Goal: Task Accomplishment & Management: Manage account settings

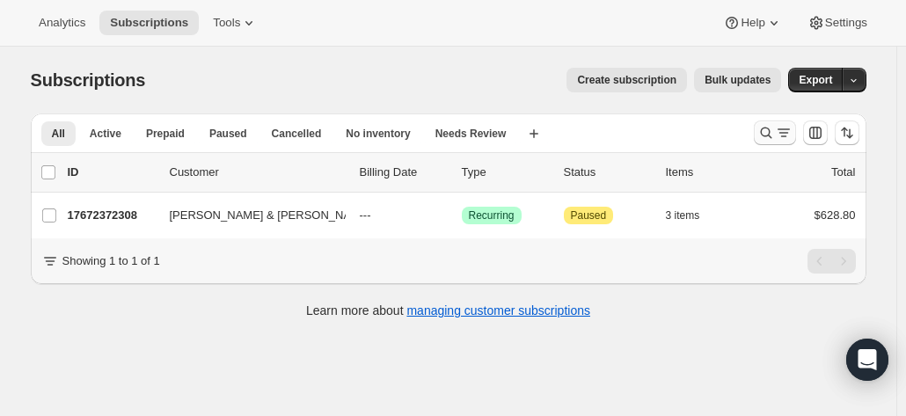
click at [763, 143] on button "Search and filter results" at bounding box center [775, 132] width 42 height 25
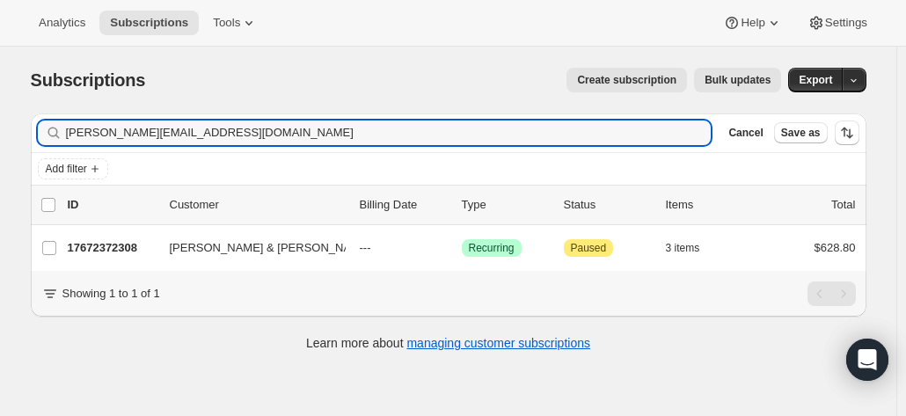
drag, startPoint x: 241, startPoint y: 129, endPoint x: 63, endPoint y: 120, distance: 177.9
click at [65, 121] on div "jane.baker1@optusnet.com.au Clear" at bounding box center [375, 132] width 674 height 25
type input "luder"
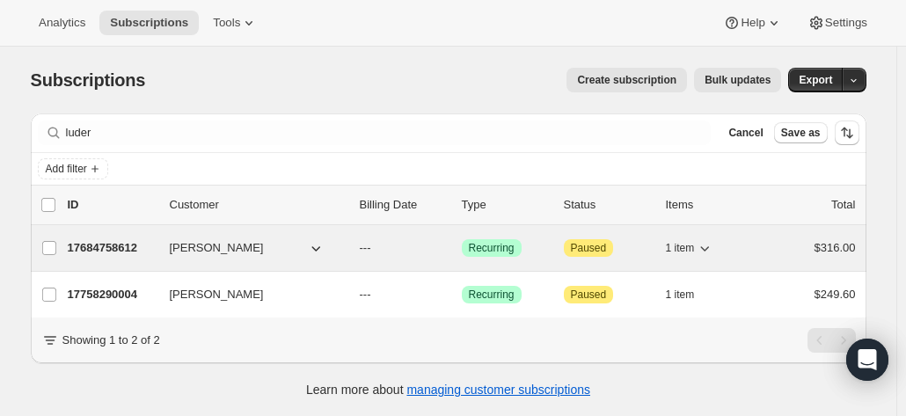
click at [116, 239] on p "17684758612" at bounding box center [112, 248] width 88 height 18
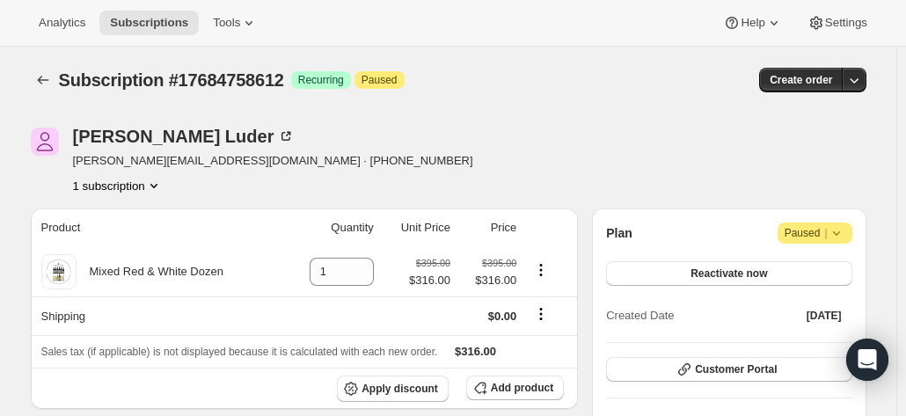
click at [726, 147] on div "Philippe Luder philippe@audiodynamics.com.au · +61418312102 1 subscription" at bounding box center [449, 161] width 836 height 67
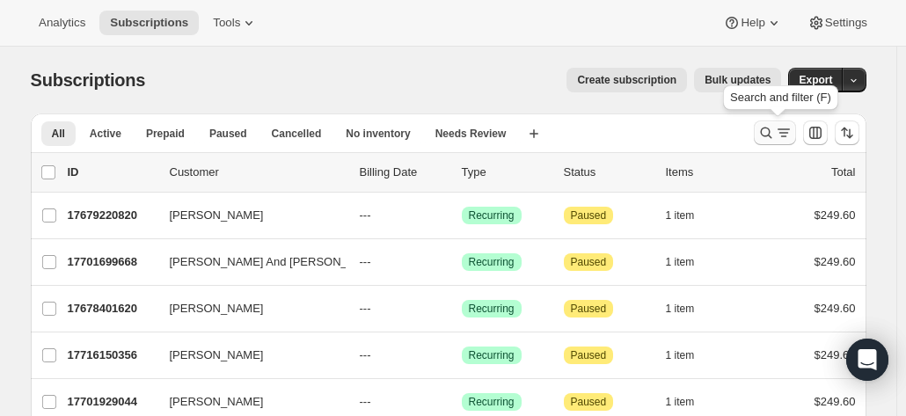
click at [775, 135] on icon "Search and filter results" at bounding box center [766, 133] width 18 height 18
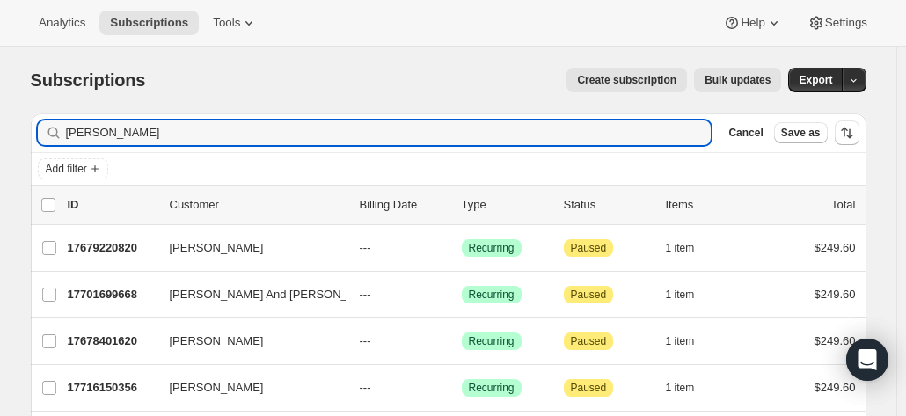
drag, startPoint x: 109, startPoint y: 128, endPoint x: 25, endPoint y: 116, distance: 85.2
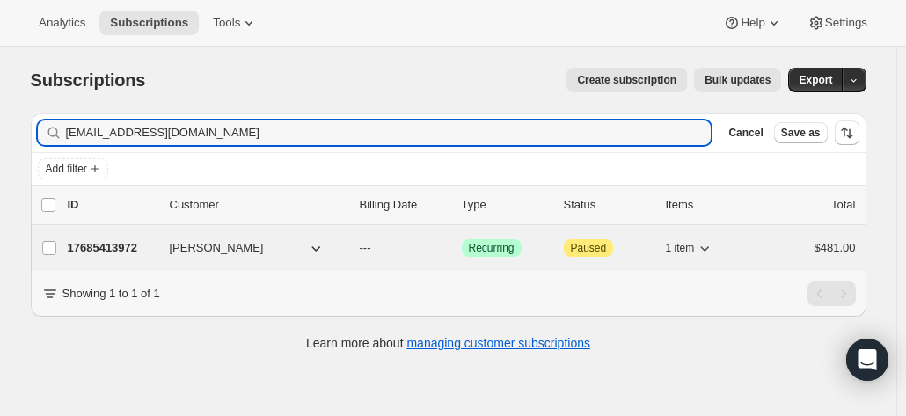
type input "[EMAIL_ADDRESS][DOMAIN_NAME]"
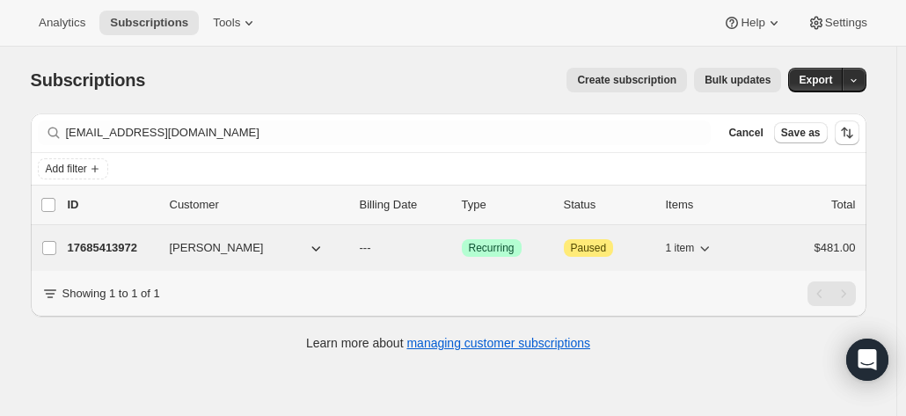
click at [106, 240] on p "17685413972" at bounding box center [112, 248] width 88 height 18
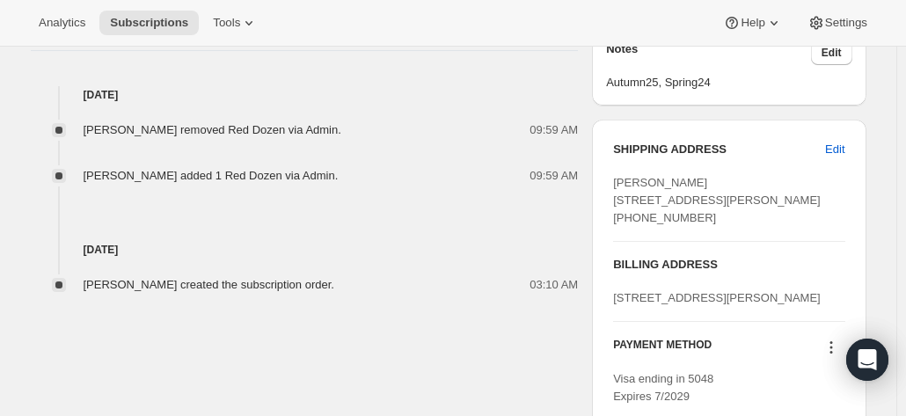
scroll to position [704, 0]
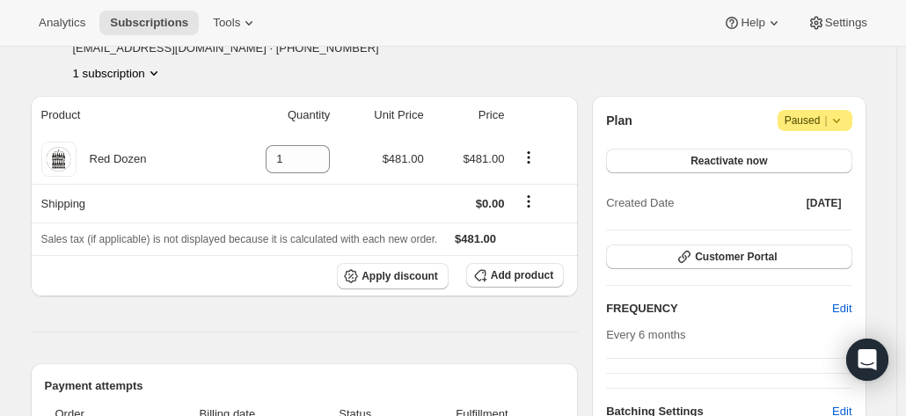
scroll to position [176, 0]
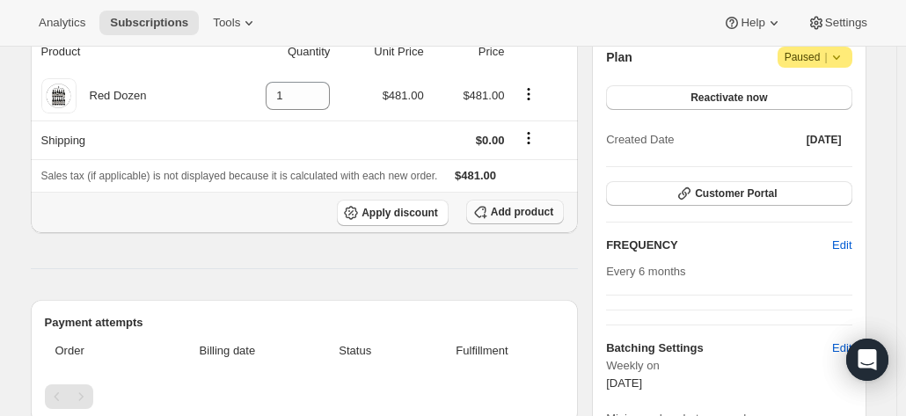
click at [518, 212] on span "Add product" at bounding box center [522, 212] width 62 height 14
